Goal: Complete application form

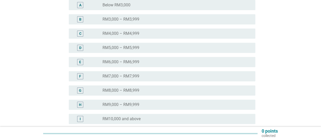
scroll to position [101, 0]
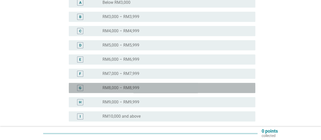
click at [147, 89] on div "radio_button_unchecked RM8,000 – RM8,999" at bounding box center [174, 87] width 144 height 5
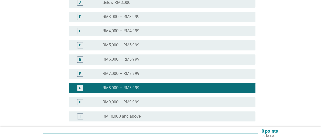
scroll to position [149, 0]
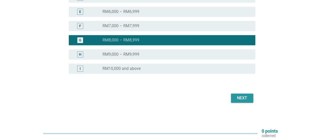
click at [239, 98] on div "Next" at bounding box center [242, 98] width 14 height 6
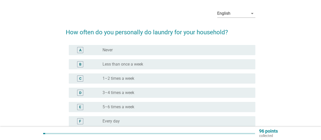
scroll to position [25, 0]
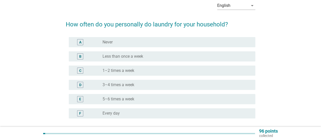
click at [137, 82] on div "radio_button_unchecked 3–4 times a week" at bounding box center [174, 84] width 144 height 5
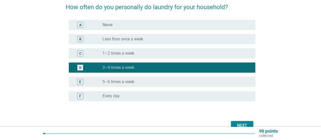
scroll to position [51, 0]
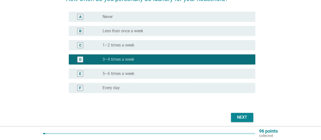
click at [247, 119] on div "Next" at bounding box center [242, 117] width 14 height 6
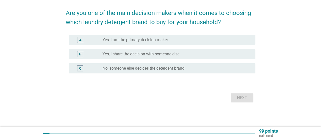
scroll to position [0, 0]
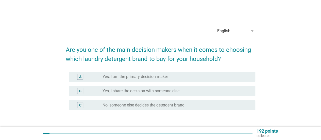
click at [159, 89] on label "Yes, I share the decision with someone else" at bounding box center [140, 90] width 77 height 5
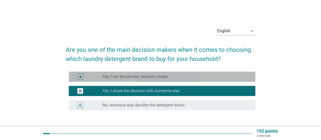
click at [171, 75] on div "radio_button_unchecked Yes, I am the primary decision maker" at bounding box center [174, 76] width 144 height 5
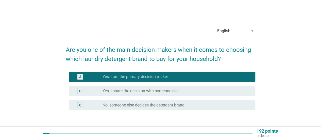
click at [163, 103] on label "No, someone else decides the detergent brand" at bounding box center [143, 104] width 82 height 5
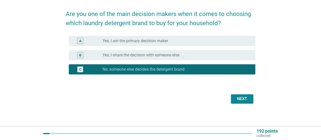
scroll to position [37, 0]
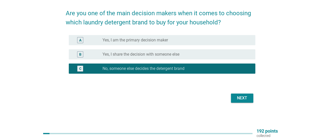
click at [158, 53] on label "Yes, I share the decision with someone else" at bounding box center [140, 54] width 77 height 5
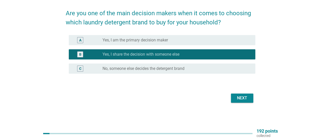
click at [241, 97] on div "Next" at bounding box center [242, 98] width 14 height 6
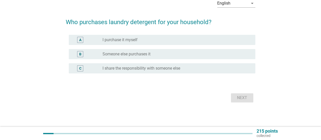
scroll to position [0, 0]
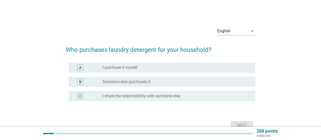
click at [144, 70] on div "radio_button_unchecked I purchase it myself" at bounding box center [176, 67] width 149 height 6
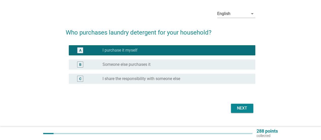
scroll to position [25, 0]
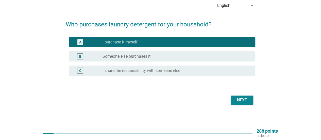
click at [241, 102] on div "Next" at bounding box center [242, 100] width 14 height 6
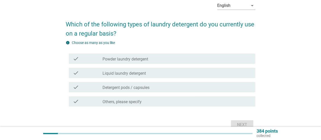
click at [182, 74] on div "check_box_outline_blank Liquid laundry detergent" at bounding box center [176, 73] width 149 height 6
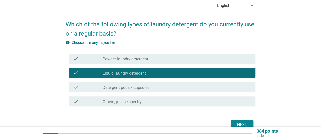
click at [176, 64] on div "check check_box_outline_blank Powder laundry detergent" at bounding box center [160, 58] width 189 height 14
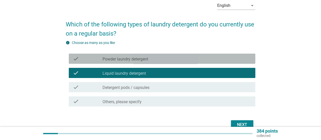
click at [176, 61] on div "check_box_outline_blank Powder laundry detergent" at bounding box center [176, 59] width 149 height 6
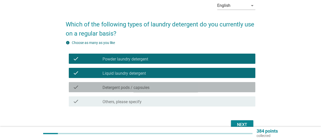
click at [165, 84] on div "check_box_outline_blank Detergent pods / capsules" at bounding box center [176, 87] width 149 height 6
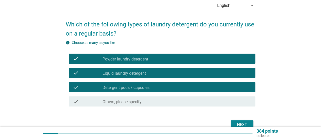
click at [238, 122] on div "Next" at bounding box center [242, 124] width 14 height 6
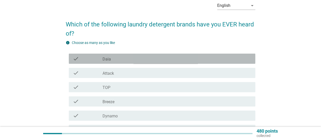
click at [106, 63] on div "check check_box_outline_blank Daia" at bounding box center [162, 58] width 186 height 10
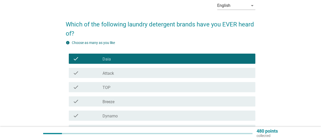
click at [106, 72] on label "Attack" at bounding box center [107, 73] width 11 height 5
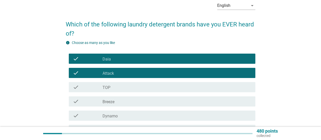
click at [105, 85] on label "TOP" at bounding box center [106, 87] width 8 height 5
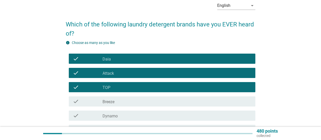
drag, startPoint x: 106, startPoint y: 101, endPoint x: 105, endPoint y: 110, distance: 8.4
click at [105, 102] on label "Breeze" at bounding box center [108, 101] width 12 height 5
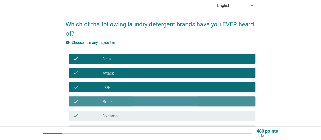
click at [105, 112] on div "check check_box_outline_blank Dynamo" at bounding box center [162, 115] width 186 height 10
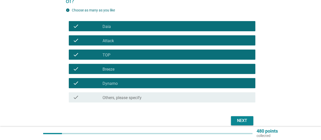
scroll to position [76, 0]
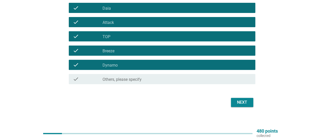
click at [245, 105] on div "Next" at bounding box center [242, 102] width 14 height 6
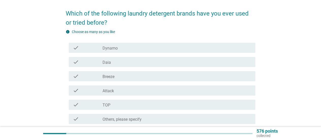
scroll to position [51, 0]
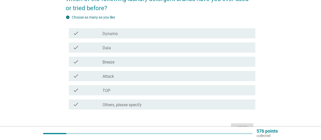
click at [111, 89] on div "check_box_outline_blank TOP" at bounding box center [176, 90] width 149 height 6
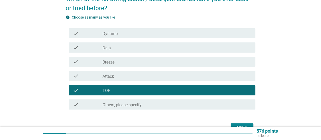
click at [123, 62] on div "check_box_outline_blank Breeze" at bounding box center [176, 62] width 149 height 6
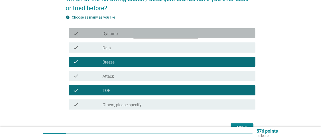
click at [147, 33] on div "check_box_outline_blank Dynamo" at bounding box center [176, 33] width 149 height 6
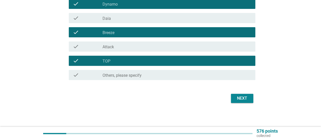
scroll to position [81, 0]
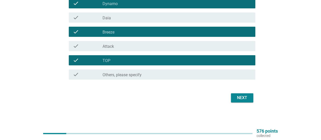
click at [241, 99] on div "Next" at bounding box center [242, 98] width 14 height 6
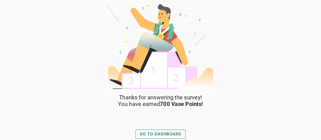
click at [165, 133] on div "GO TO DASHBOARD" at bounding box center [161, 134] width 42 height 6
